Goal: Find specific page/section: Find specific page/section

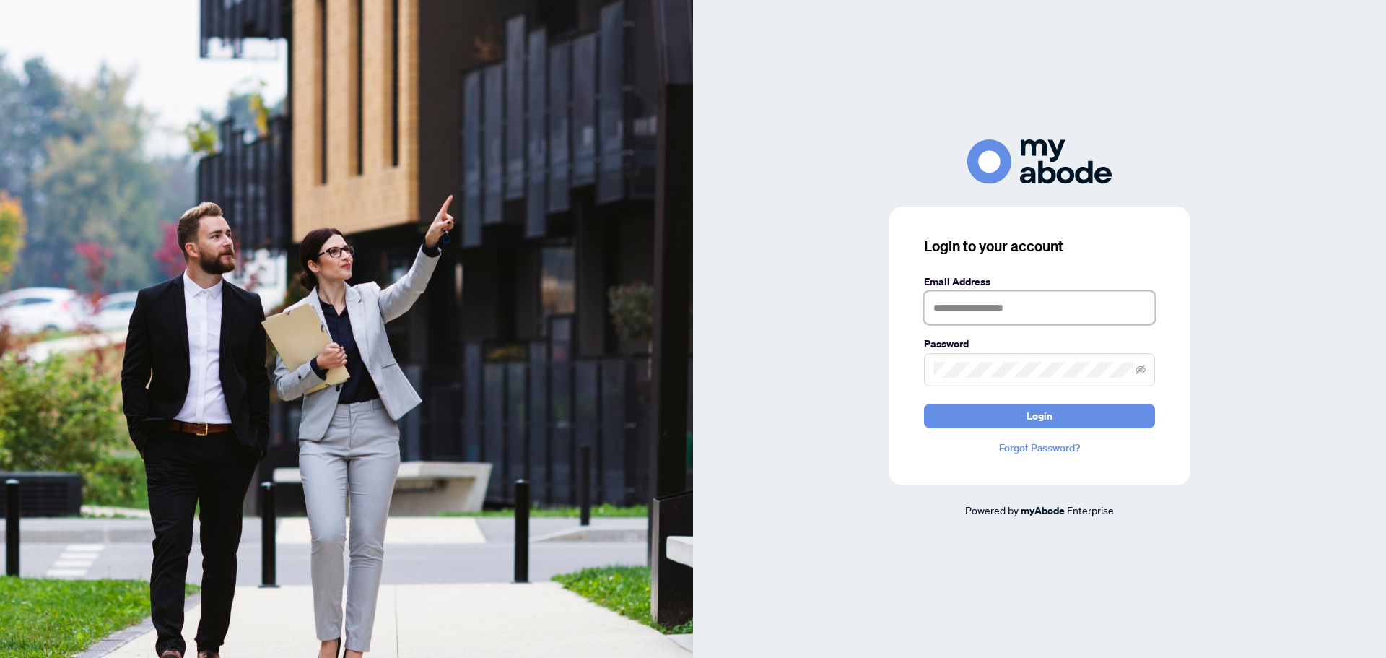
type input "**********"
click at [1057, 419] on button "Login" at bounding box center [1039, 415] width 231 height 25
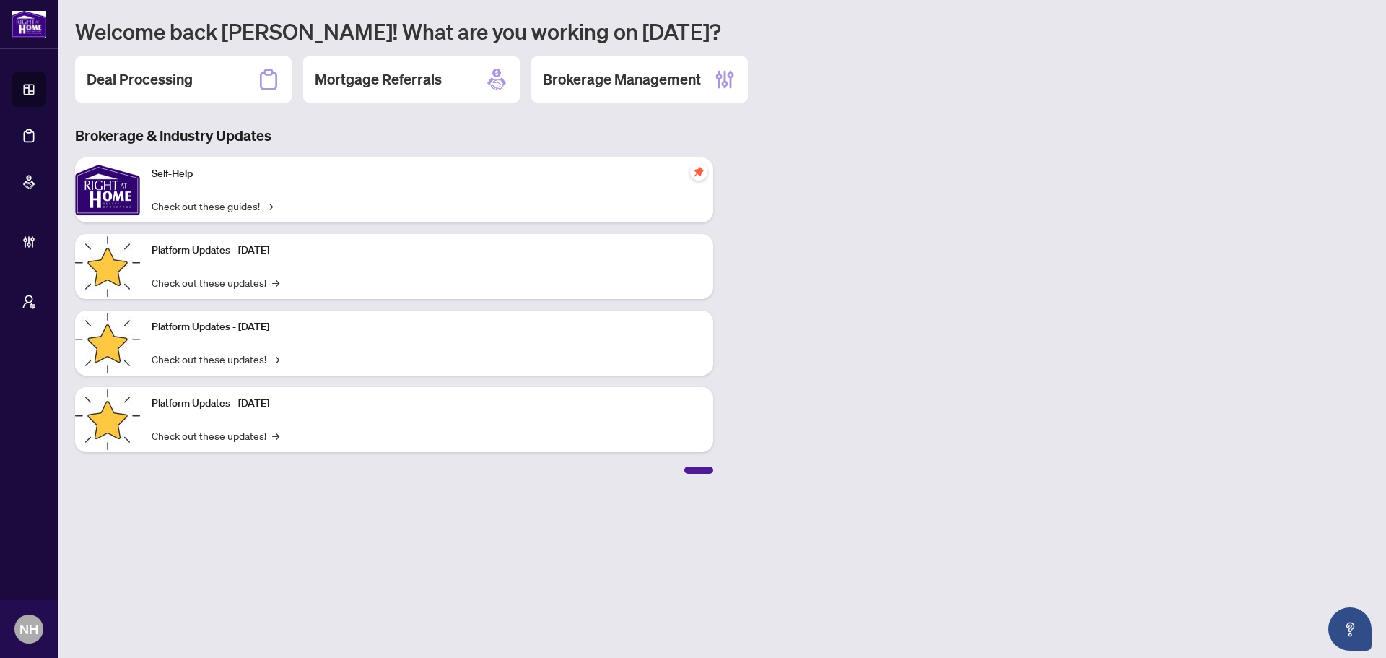
click at [231, 86] on div "Deal Processing" at bounding box center [183, 79] width 217 height 46
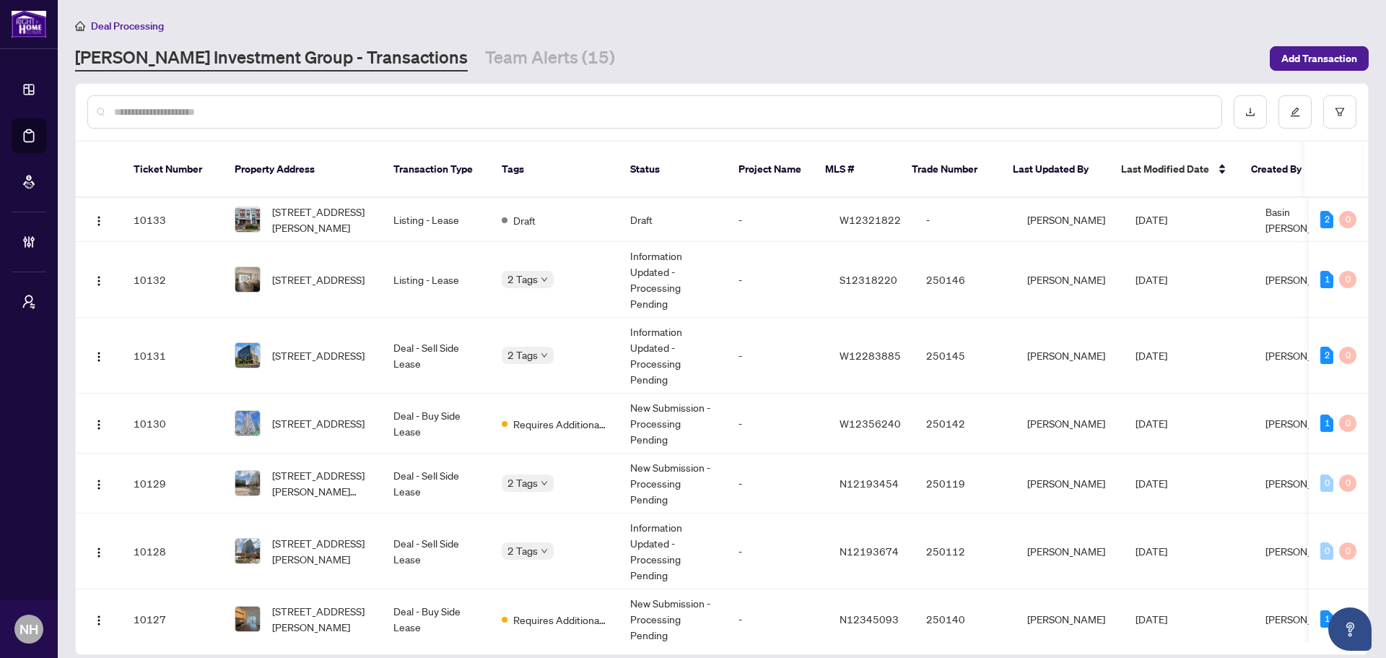
click at [348, 61] on link "[PERSON_NAME] Investment Group - Transactions" at bounding box center [271, 58] width 393 height 26
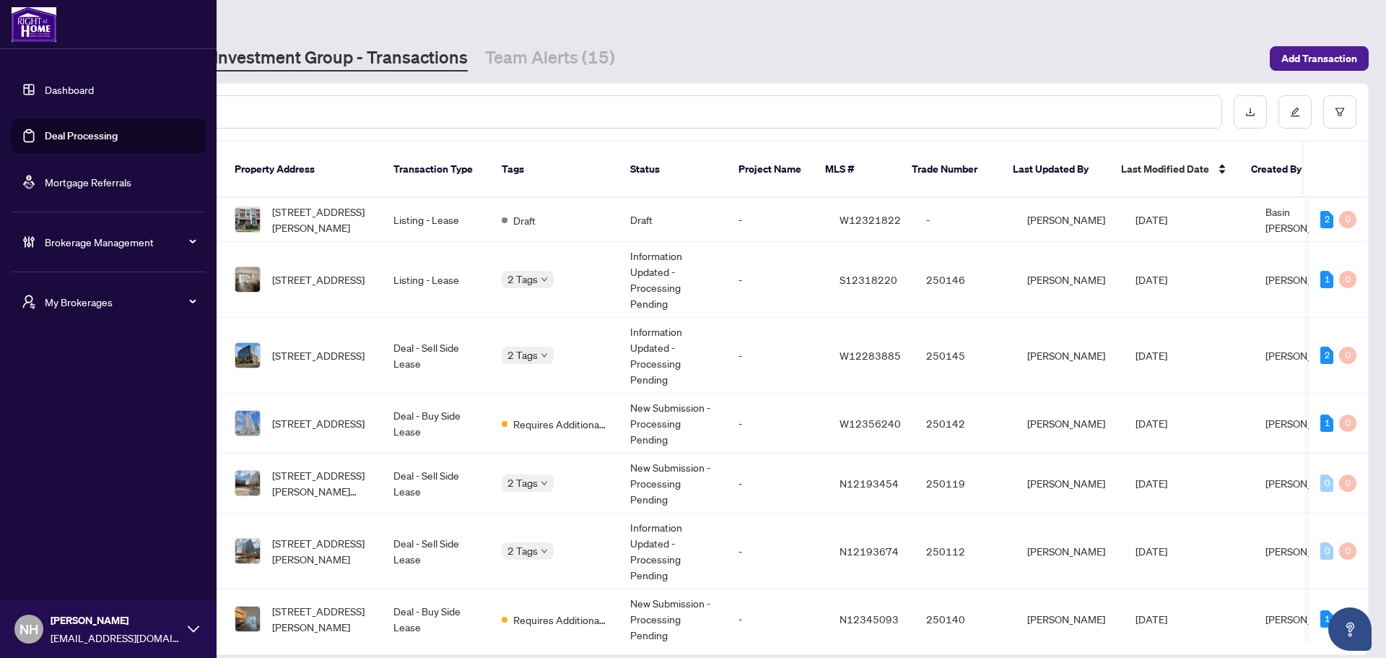
click at [82, 310] on div "My Brokerages" at bounding box center [108, 301] width 193 height 35
click at [95, 357] on span "[PERSON_NAME]" at bounding box center [112, 360] width 165 height 16
